Goal: Information Seeking & Learning: Learn about a topic

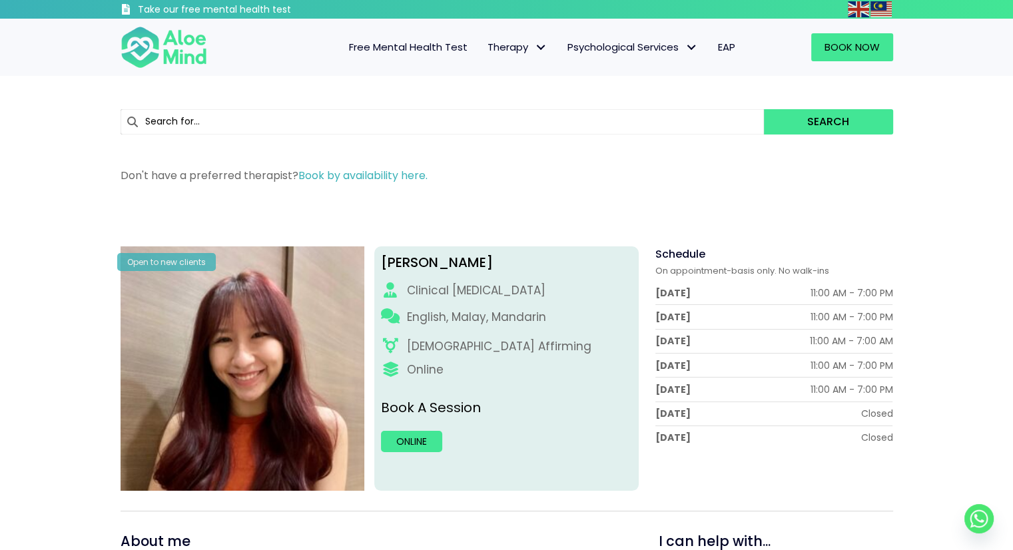
click at [384, 105] on div "Search" at bounding box center [507, 122] width 773 height 39
click at [388, 113] on input "text" at bounding box center [443, 121] width 644 height 25
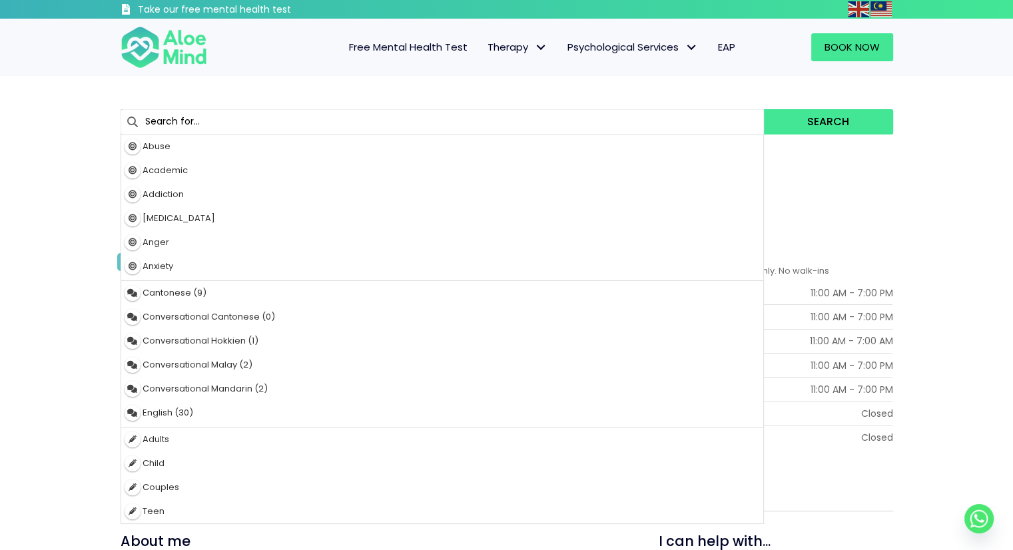
type input "eating disorders"
type input "e"
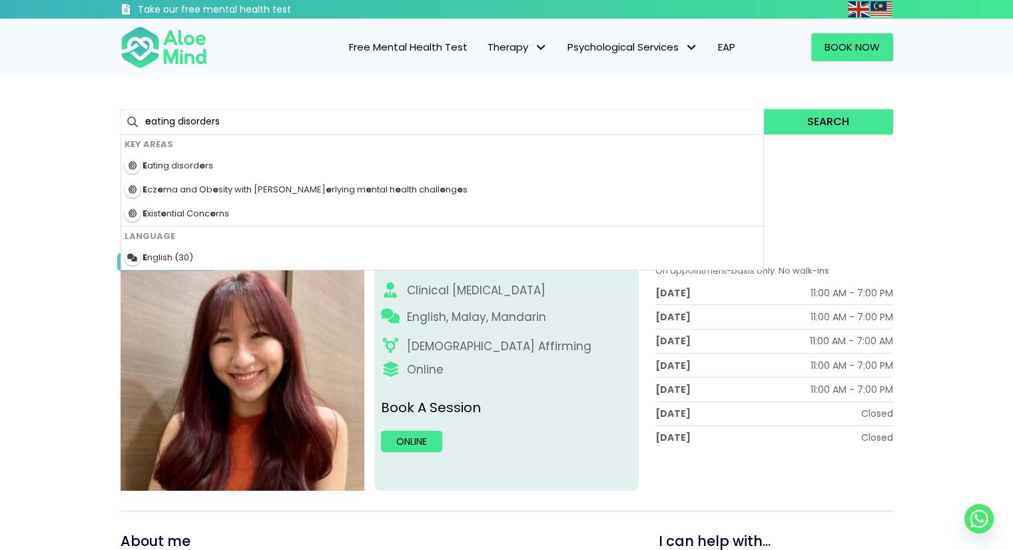
type input "el"
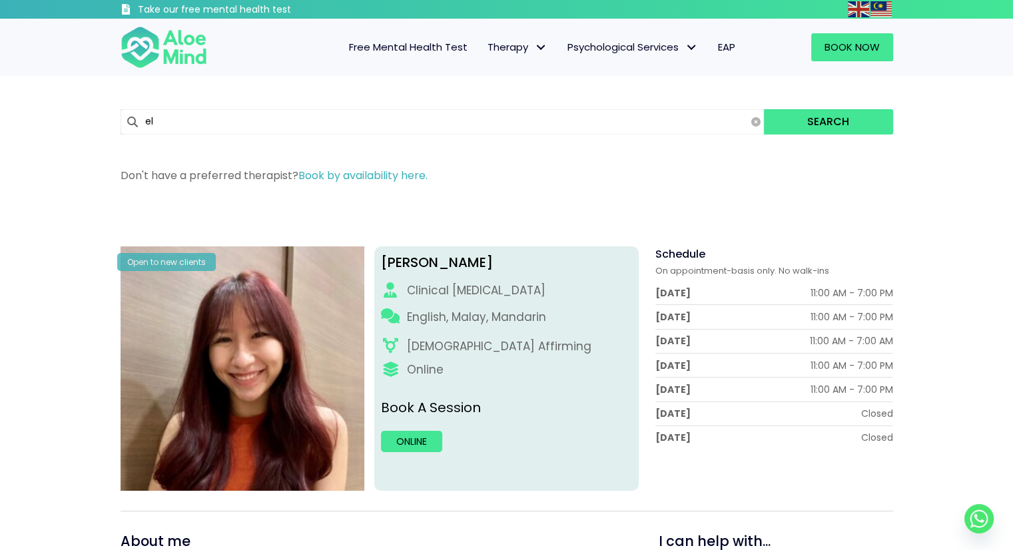
type input "eating disorders"
type input "e"
click at [526, 82] on span "Individual therapy" at bounding box center [531, 75] width 87 height 14
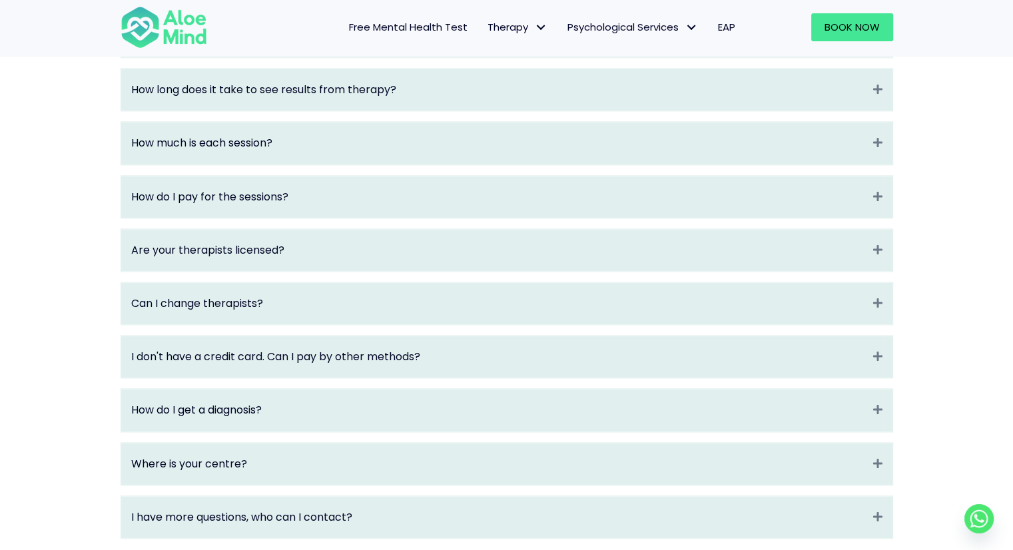
scroll to position [1667, 0]
click at [539, 270] on div "Are your therapists licensed? Expand" at bounding box center [506, 249] width 771 height 42
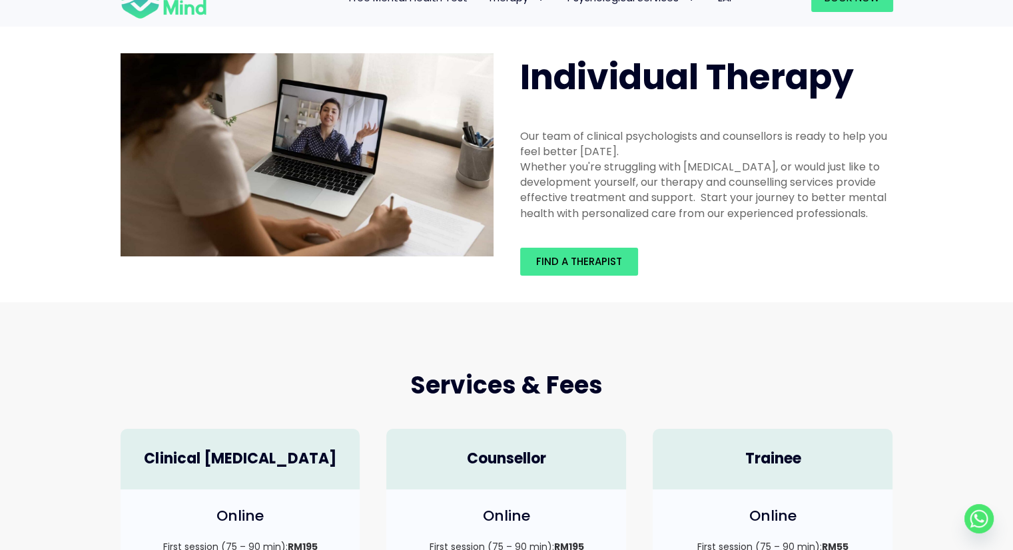
scroll to position [0, 0]
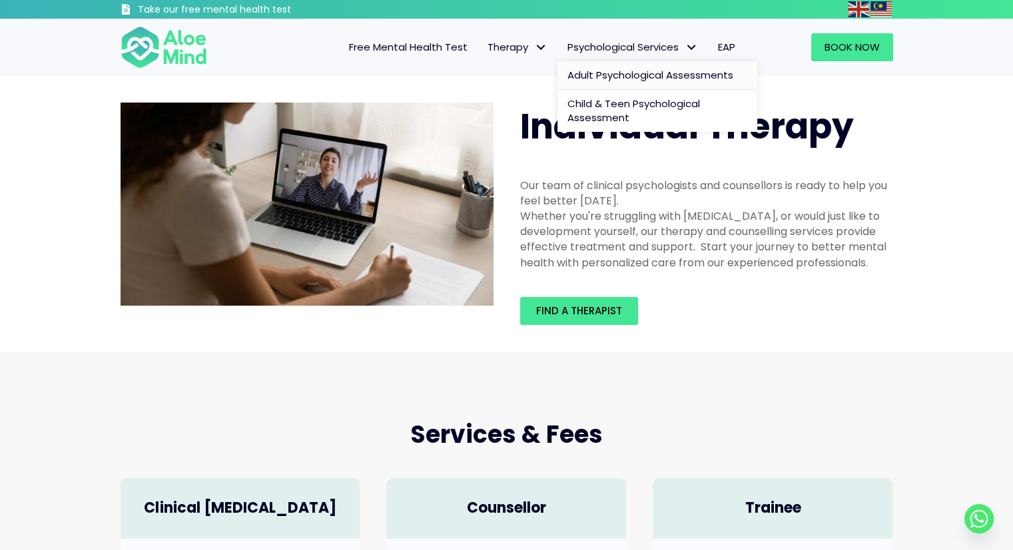
click at [626, 77] on span "Adult Psychological Assessments" at bounding box center [651, 75] width 166 height 14
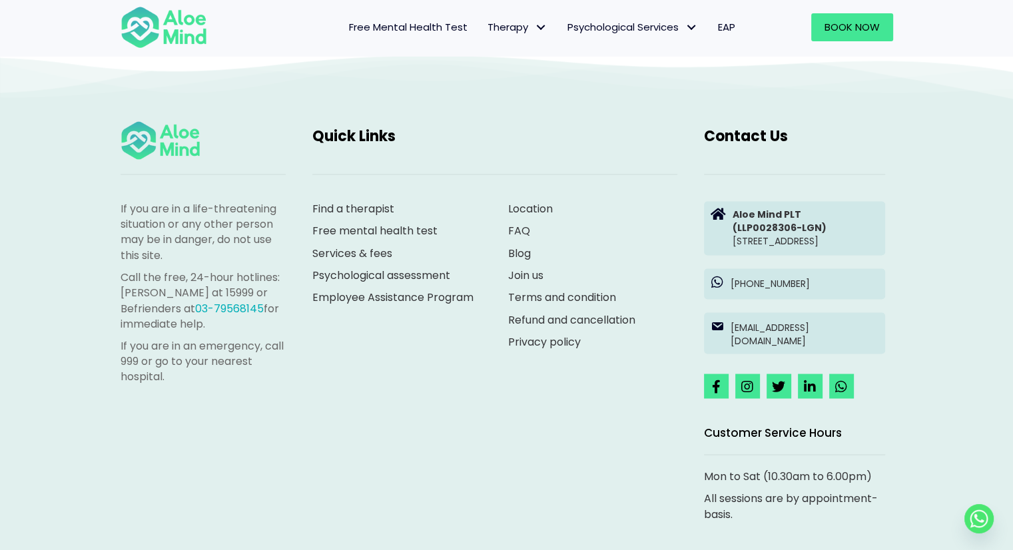
scroll to position [2288, 0]
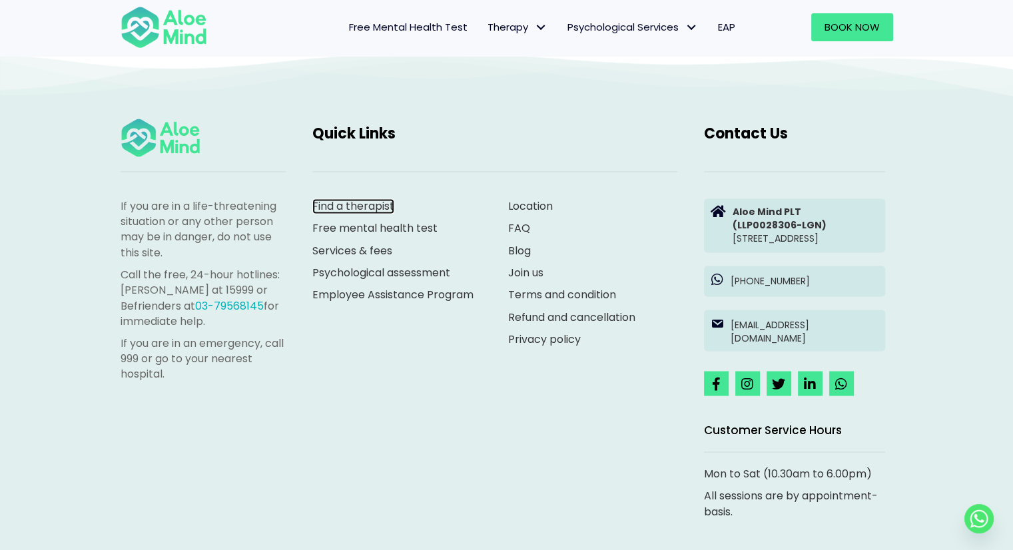
click at [370, 214] on link "Find a therapist" at bounding box center [353, 206] width 82 height 15
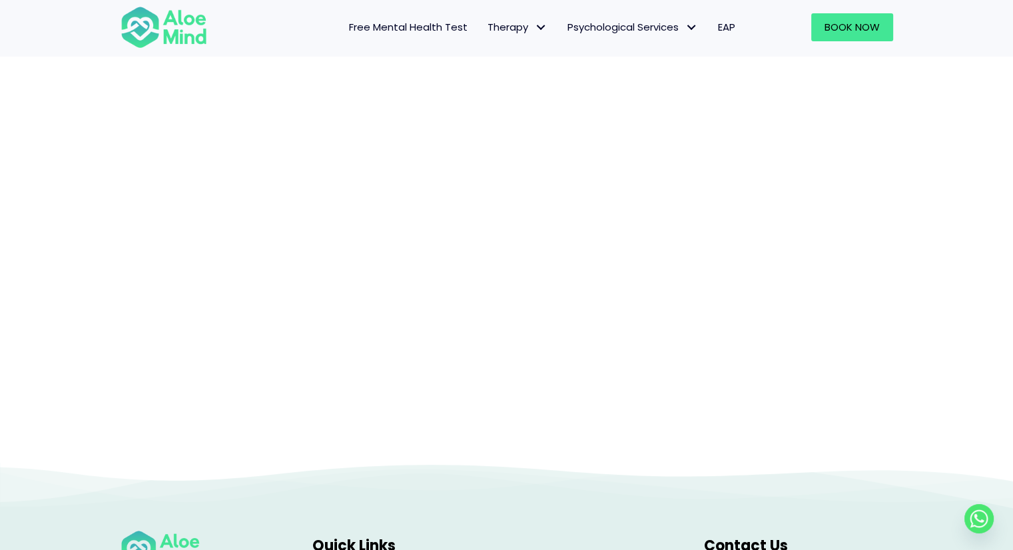
scroll to position [137, 0]
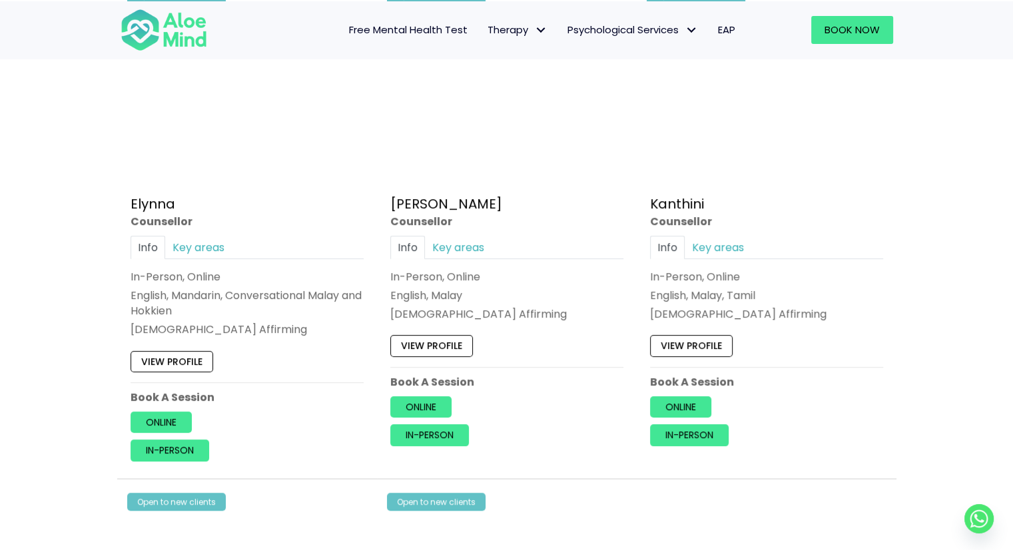
scroll to position [785, 0]
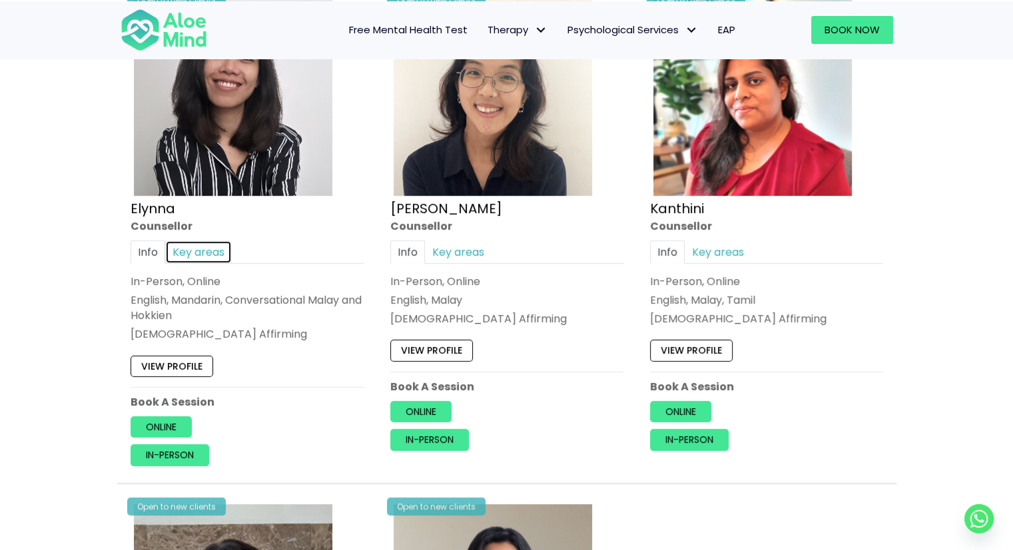
click at [203, 251] on link "Key areas" at bounding box center [198, 251] width 67 height 23
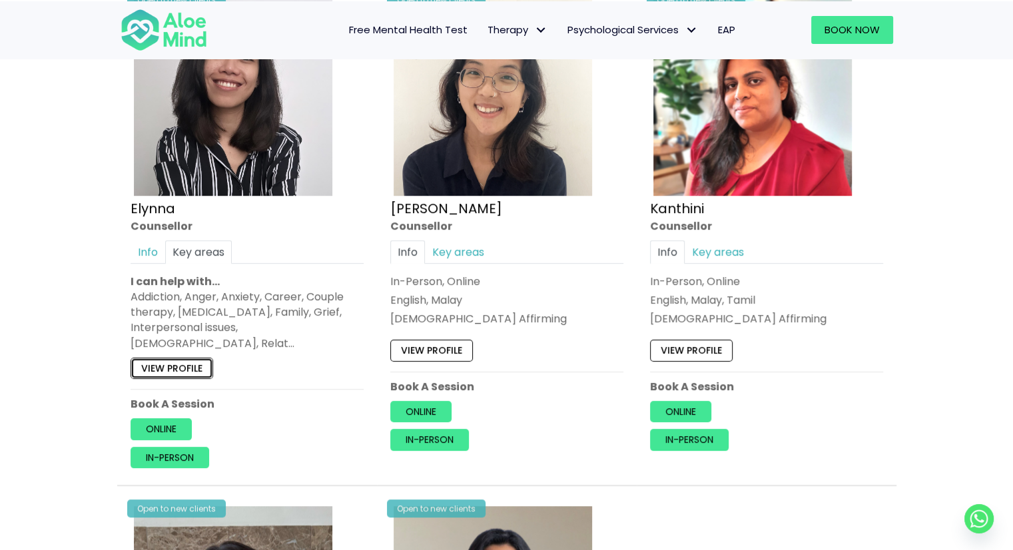
click at [185, 358] on link "View profile" at bounding box center [172, 368] width 83 height 21
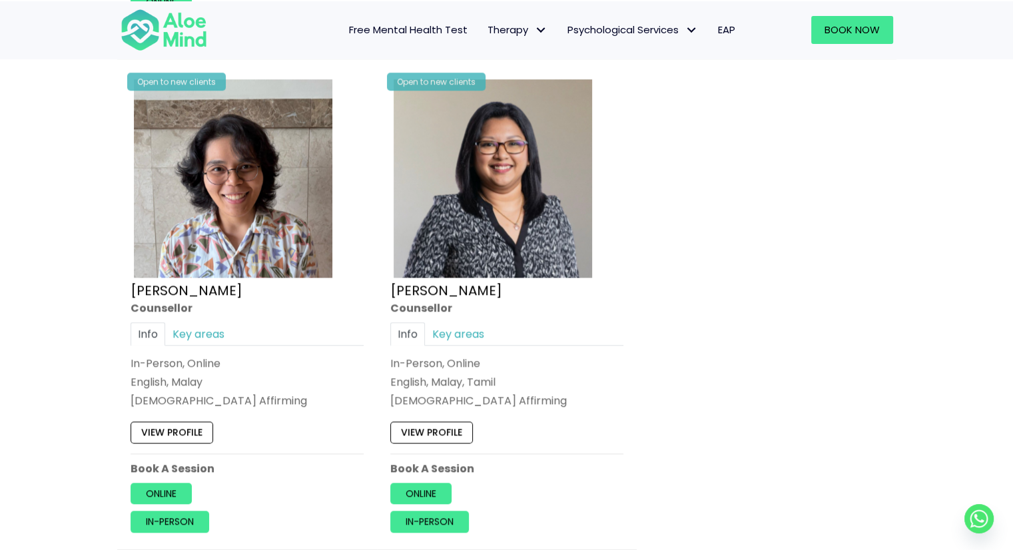
scroll to position [1215, 0]
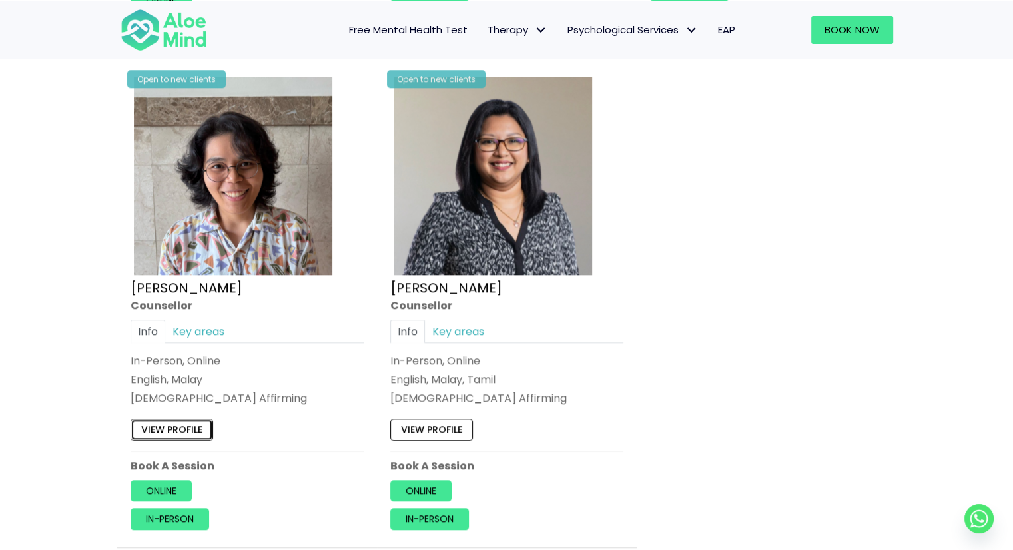
click at [169, 419] on link "View profile" at bounding box center [172, 429] width 83 height 21
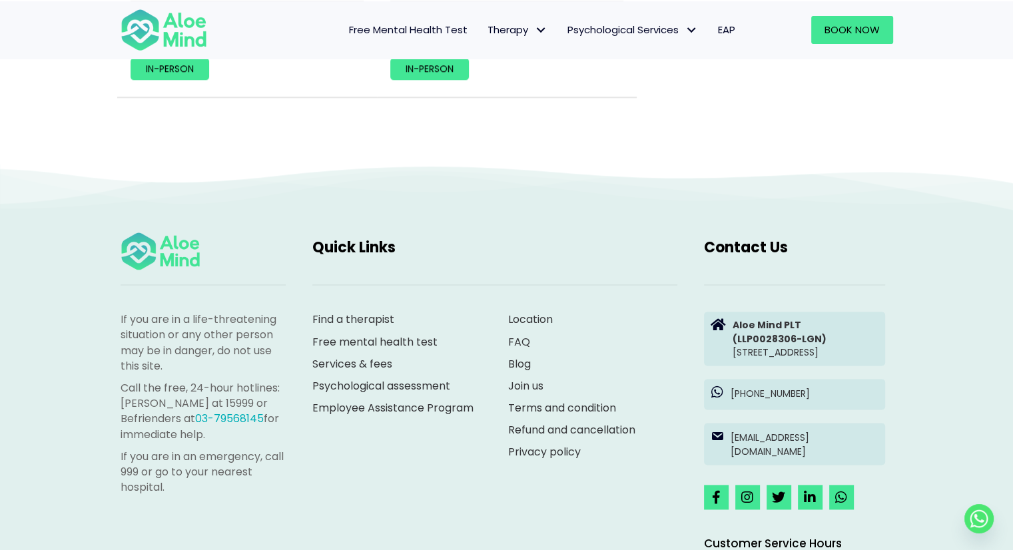
scroll to position [1665, 0]
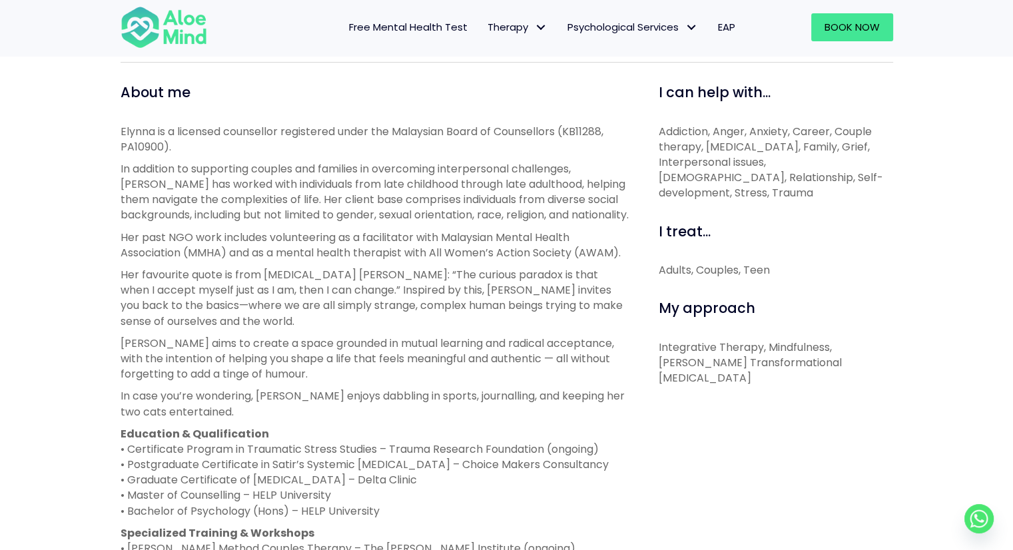
scroll to position [462, 0]
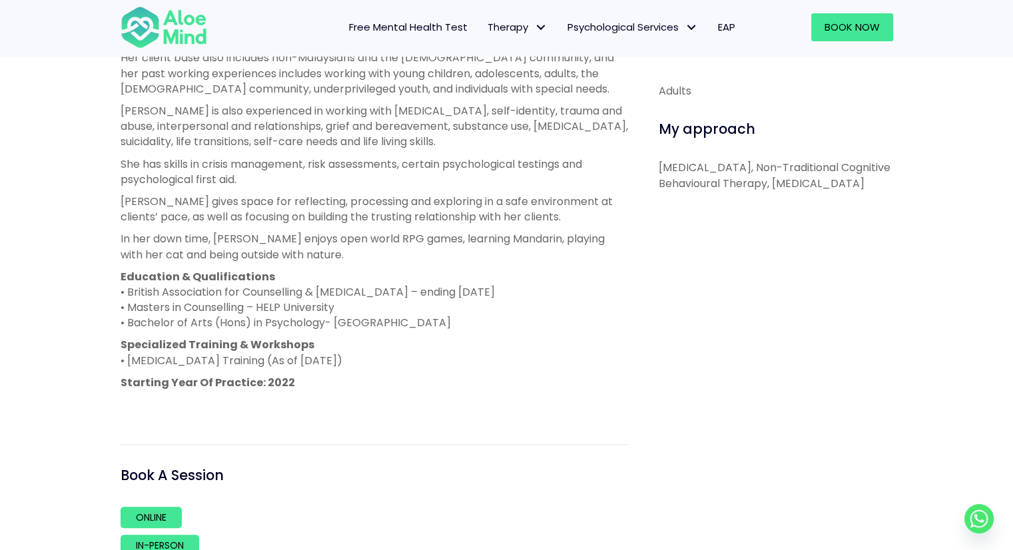
scroll to position [626, 0]
